Goal: Task Accomplishment & Management: Complete application form

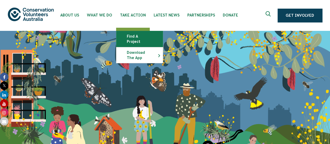
click at [139, 37] on link "Find a project" at bounding box center [139, 39] width 46 height 16
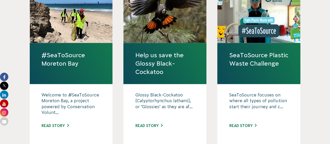
scroll to position [593, 0]
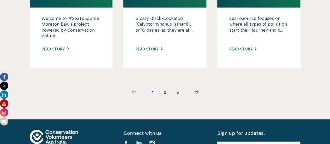
click at [197, 90] on use "Next page" at bounding box center [197, 92] width 4 height 4
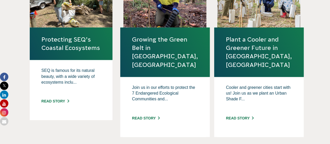
scroll to position [372, 0]
